Goal: Information Seeking & Learning: Learn about a topic

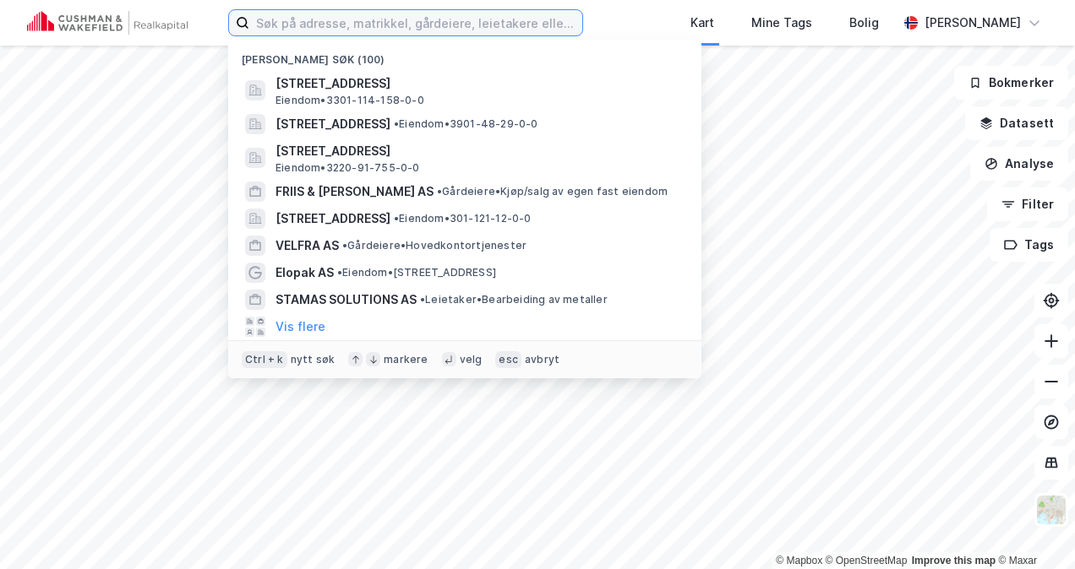
click at [329, 19] on input at bounding box center [415, 22] width 333 height 25
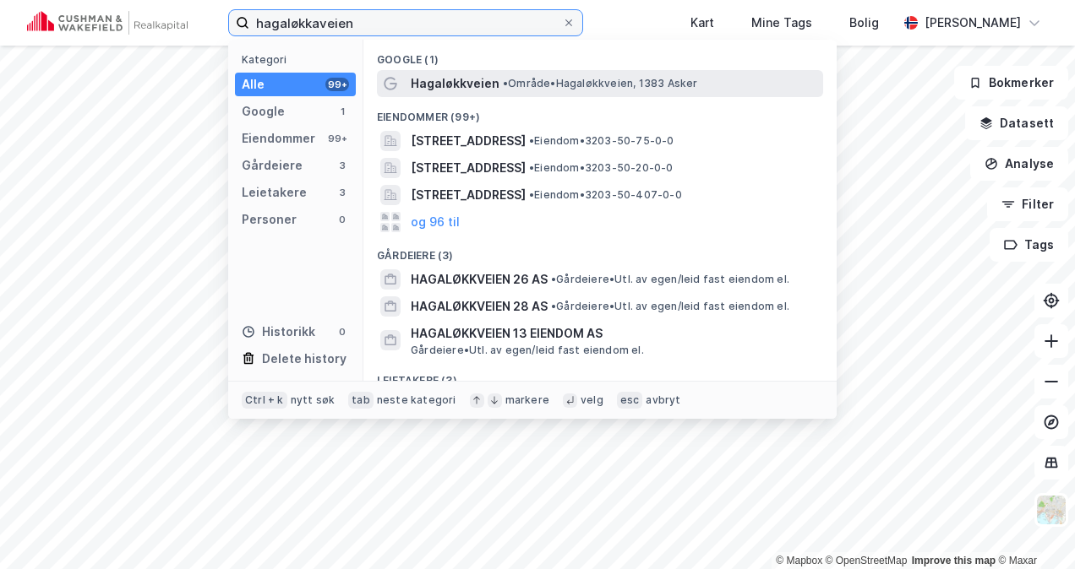
type input "hagaløkkaveien"
click at [470, 84] on span "Hagaløkkveien" at bounding box center [455, 83] width 89 height 20
